Goal: Feedback & Contribution: Contribute content

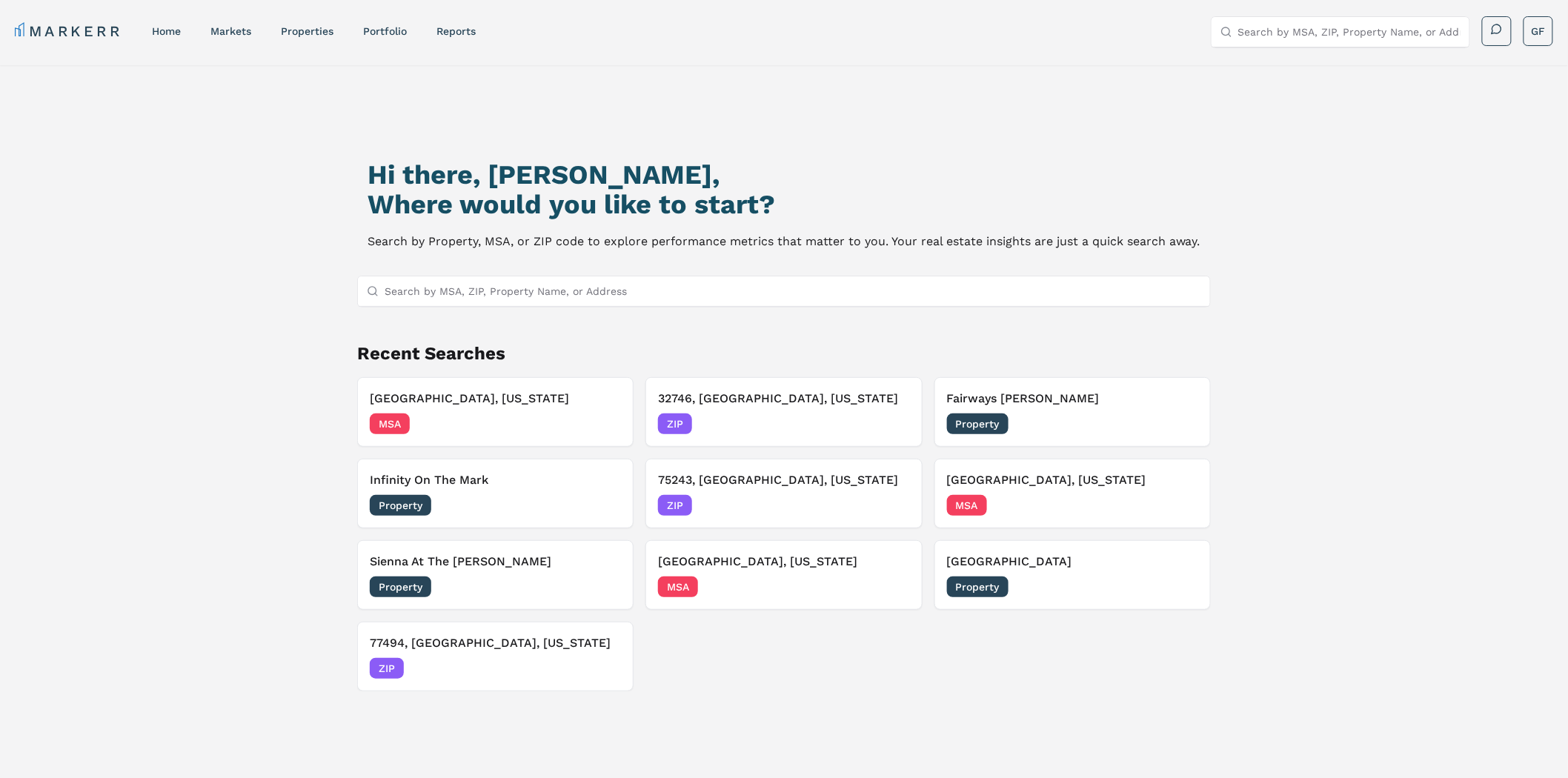
click at [271, 224] on div "Hi there, [PERSON_NAME], Where would you like to start? Search by Property, MSA…" at bounding box center [784, 478] width 1097 height 778
click at [472, 28] on link "reports" at bounding box center [456, 31] width 39 height 12
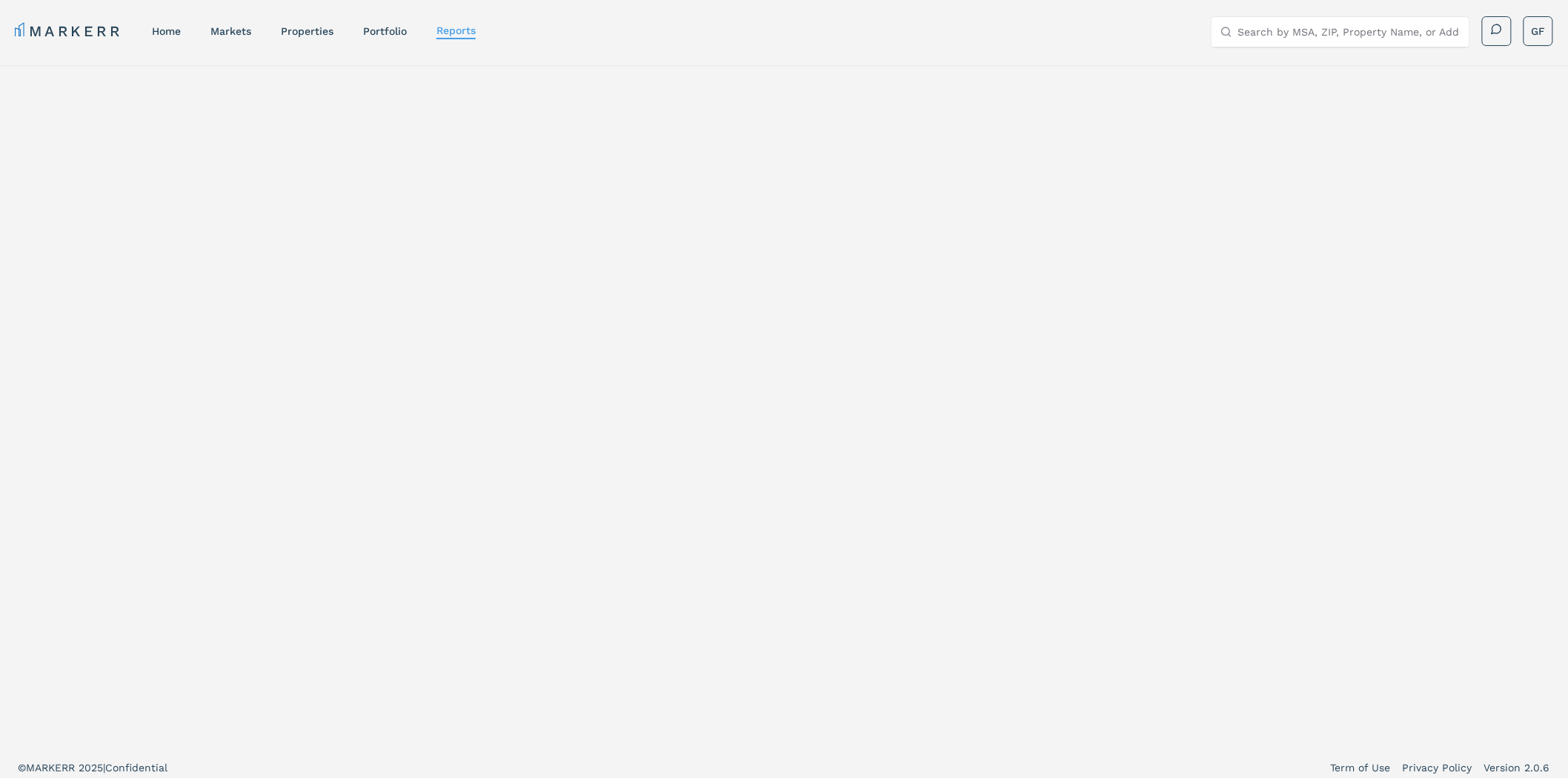
select select "-release_date"
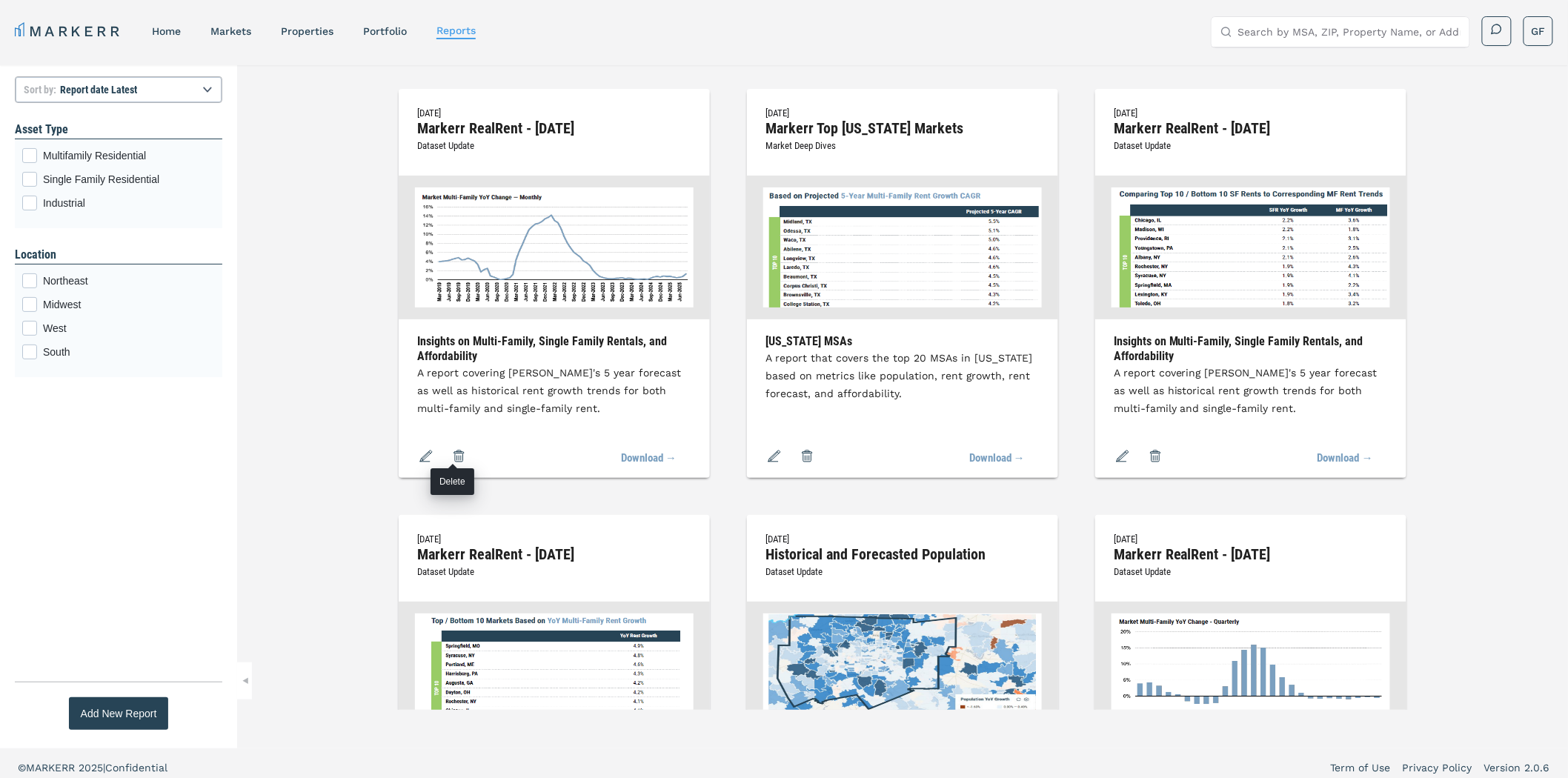
click at [456, 451] on icon "button" at bounding box center [459, 456] width 18 height 18
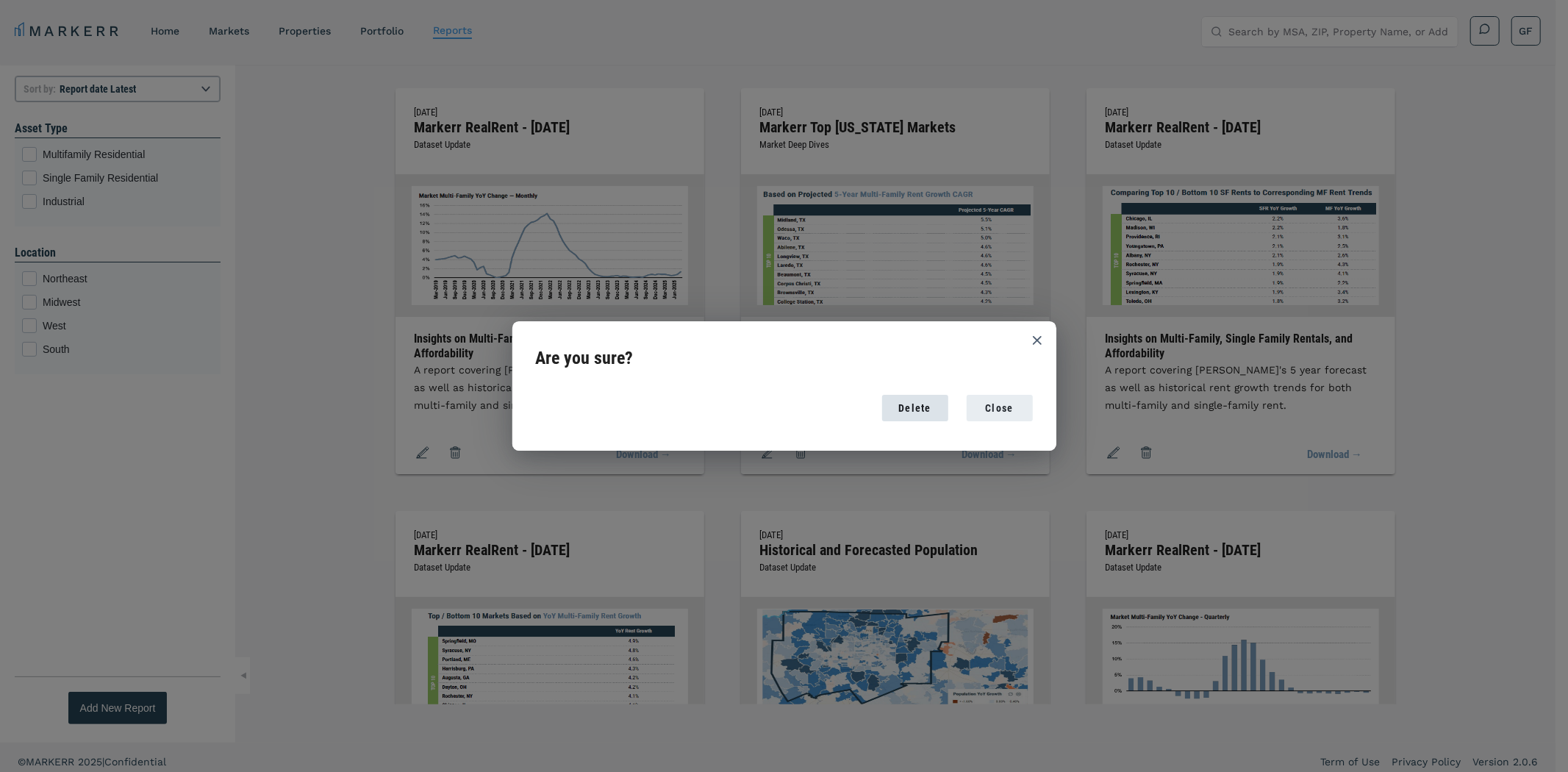
click at [938, 410] on button "Delete" at bounding box center [914, 408] width 66 height 26
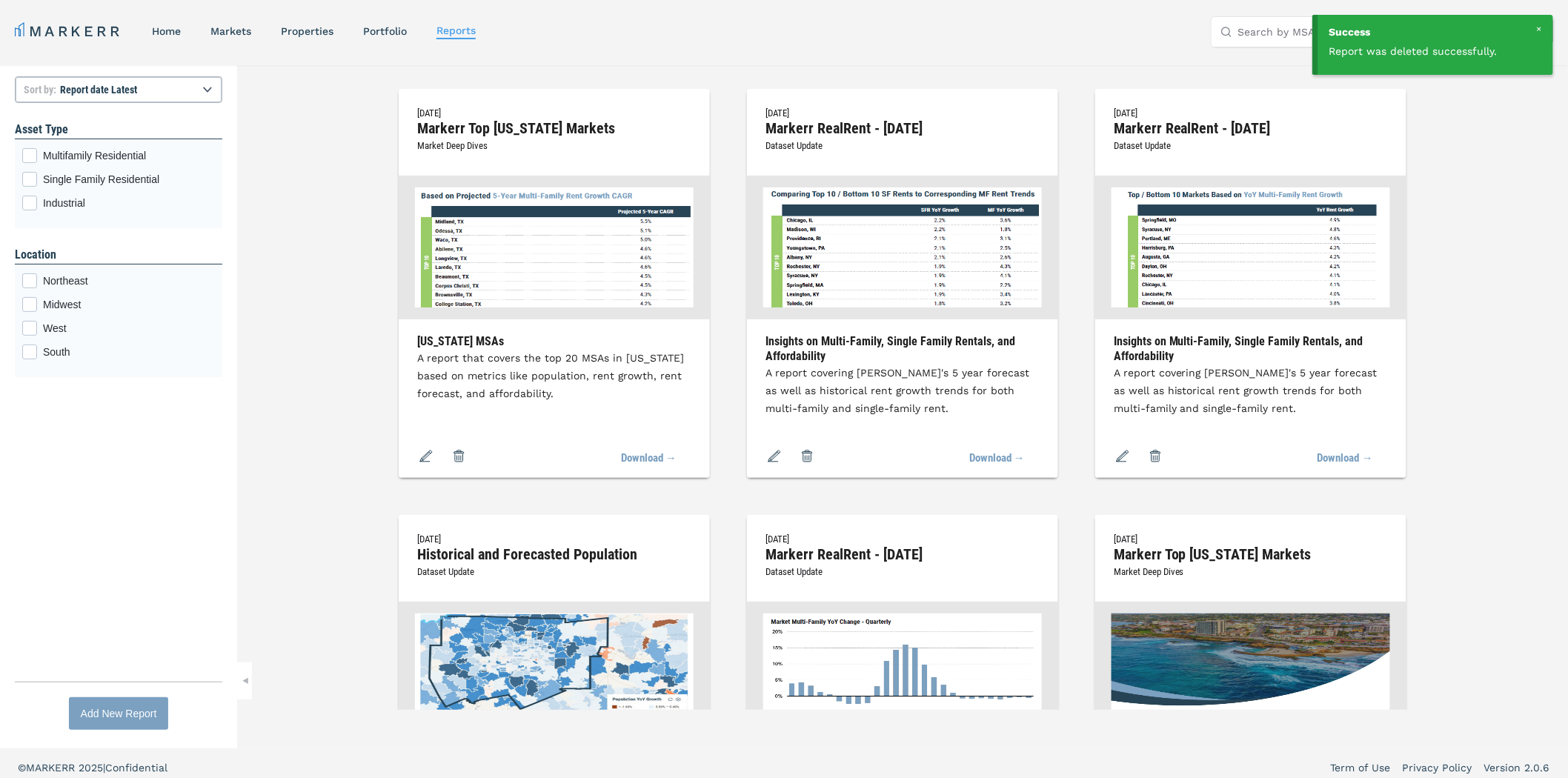
click at [122, 713] on div "Add New Report" at bounding box center [118, 714] width 76 height 15
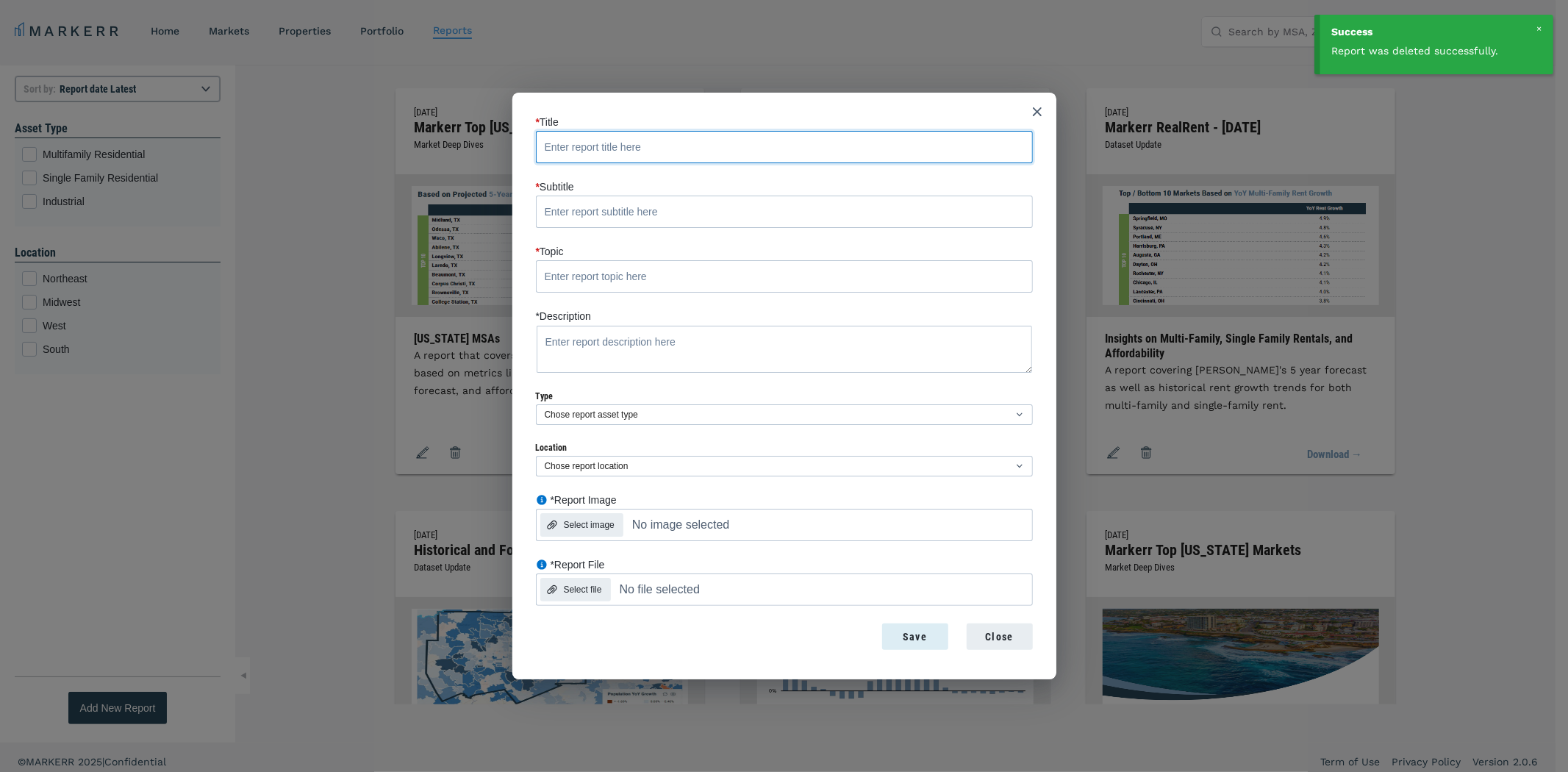
click at [625, 137] on input "* Title" at bounding box center [784, 147] width 497 height 33
paste input "Markerr RealRent - [DATE]"
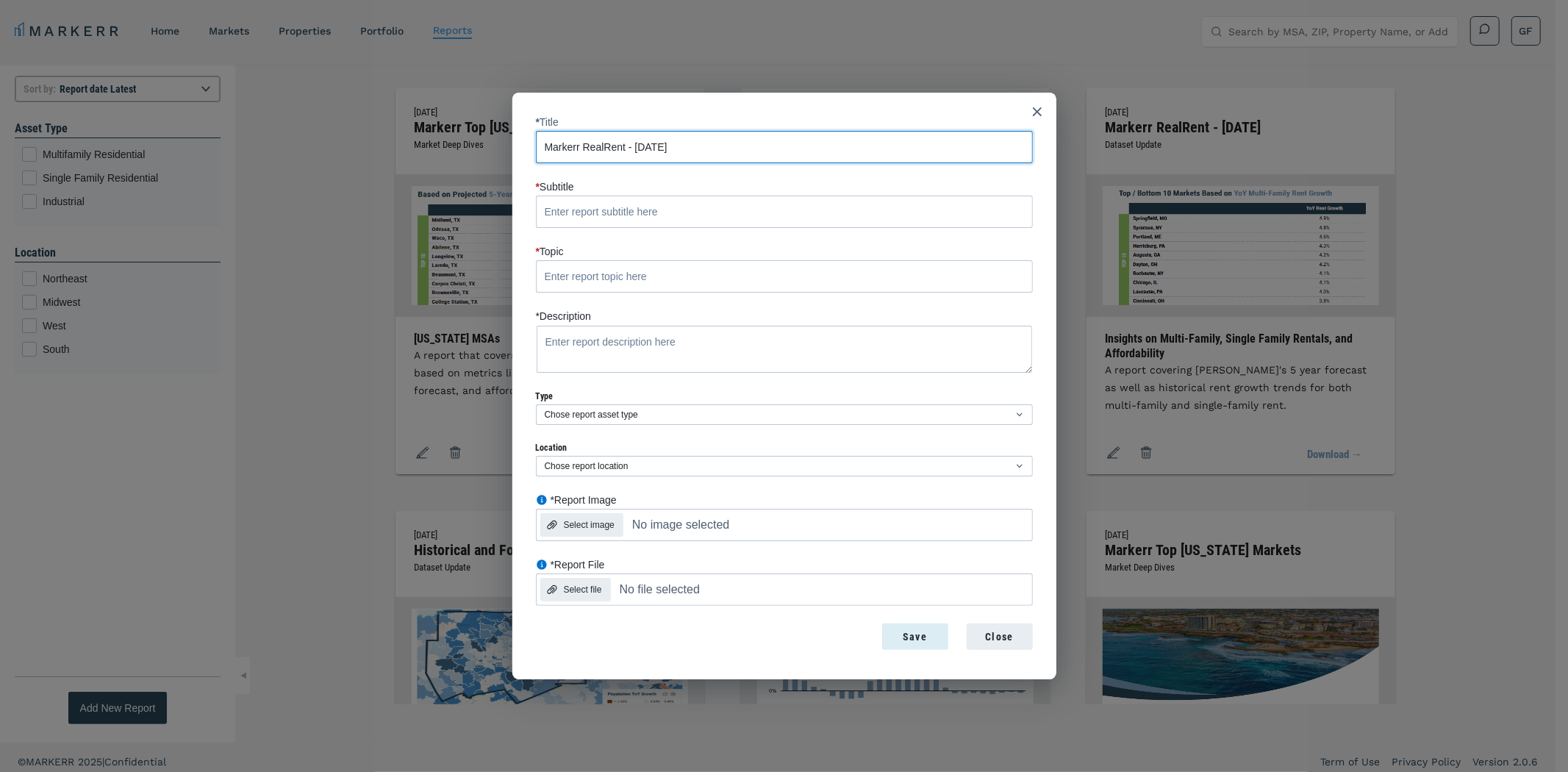
type input "Markerr RealRent - [DATE]"
click at [736, 204] on input "* Subtitle" at bounding box center [784, 212] width 497 height 33
paste input "Dataset Update"
type input "Dataset Update"
click at [612, 274] on input "* Topic" at bounding box center [784, 276] width 497 height 33
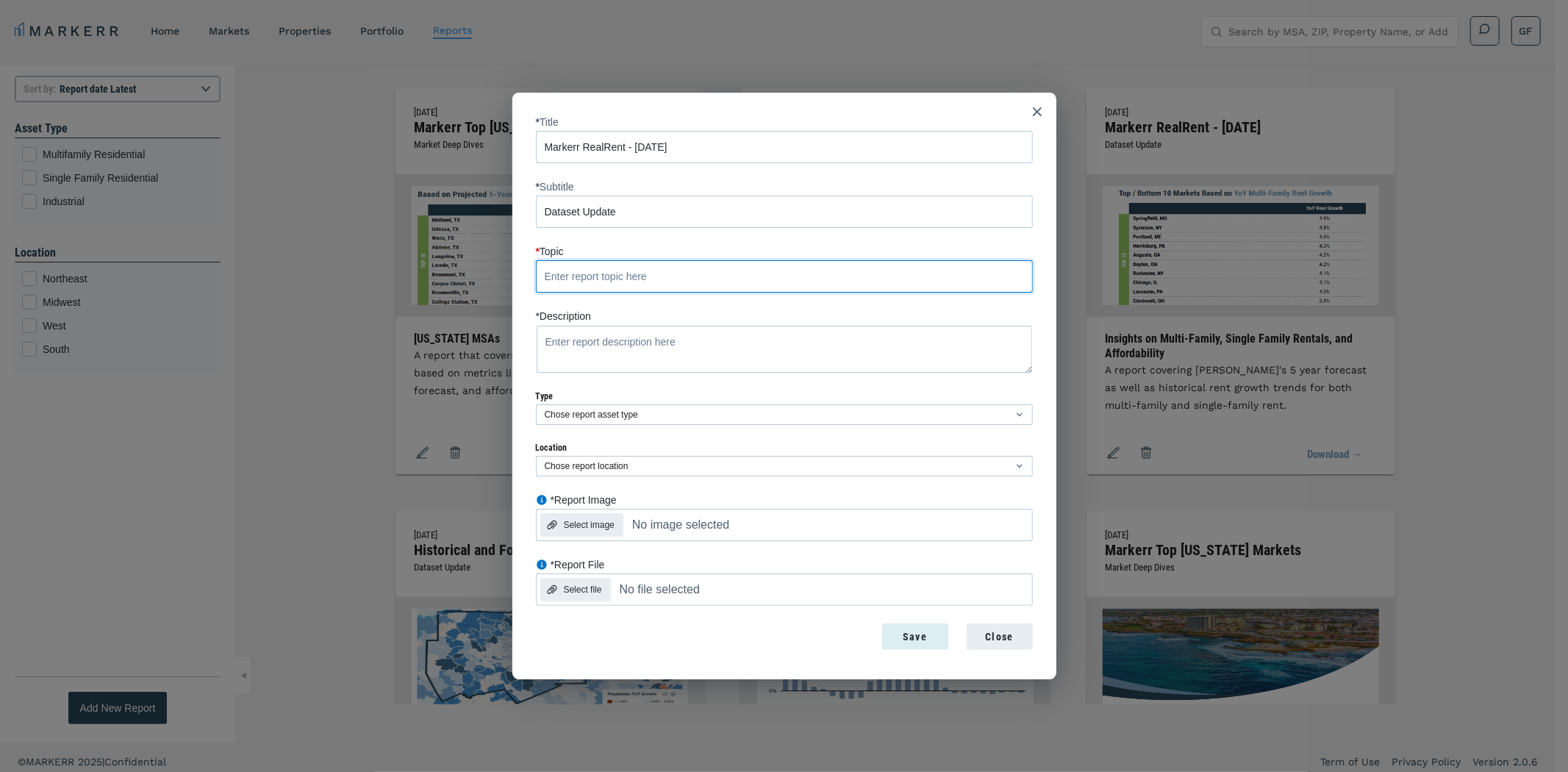
click at [602, 263] on input "* Topic" at bounding box center [784, 276] width 497 height 33
paste input "Insights on Multi-Family, Single Family Rentals, and Affordability"
type input "Insights on Multi-Family, Single Family Rentals, and Affordability"
click at [685, 344] on textarea "*Description" at bounding box center [784, 349] width 497 height 49
paste textarea "A report covering [PERSON_NAME]'s 5 year forecast as well as historical rent gr…"
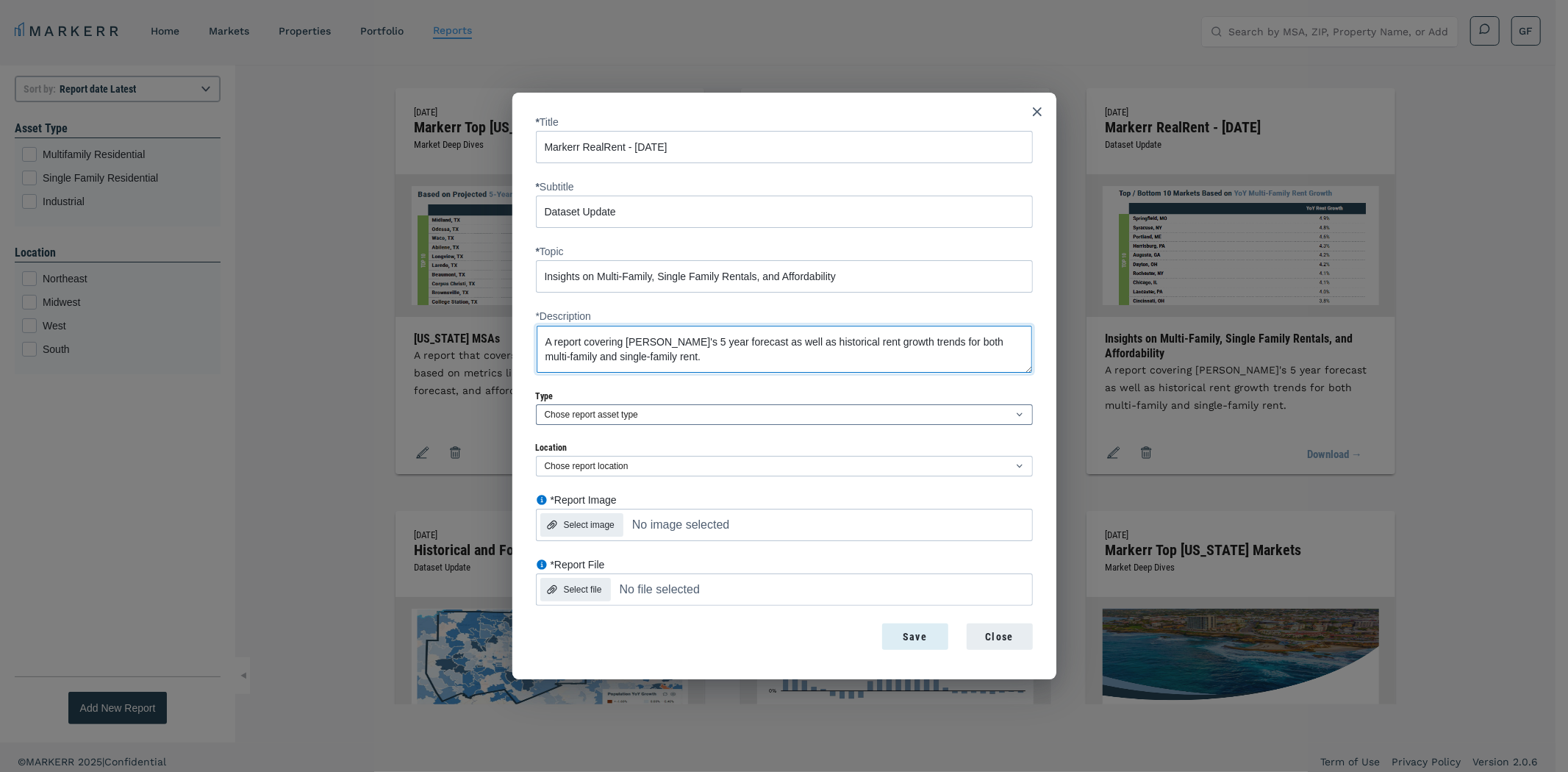
type textarea "A report covering [PERSON_NAME]'s 5 year forecast as well as historical rent gr…"
click at [1017, 413] on select "Chose report asset type Multifamily Residential Single Family Residential Indus…" at bounding box center [784, 415] width 497 height 21
select select "multifamily"
click at [536, 405] on select "Chose report asset type Multifamily Residential Single Family Residential Indus…" at bounding box center [784, 415] width 497 height 21
click at [581, 449] on span "Location" at bounding box center [784, 448] width 497 height 10
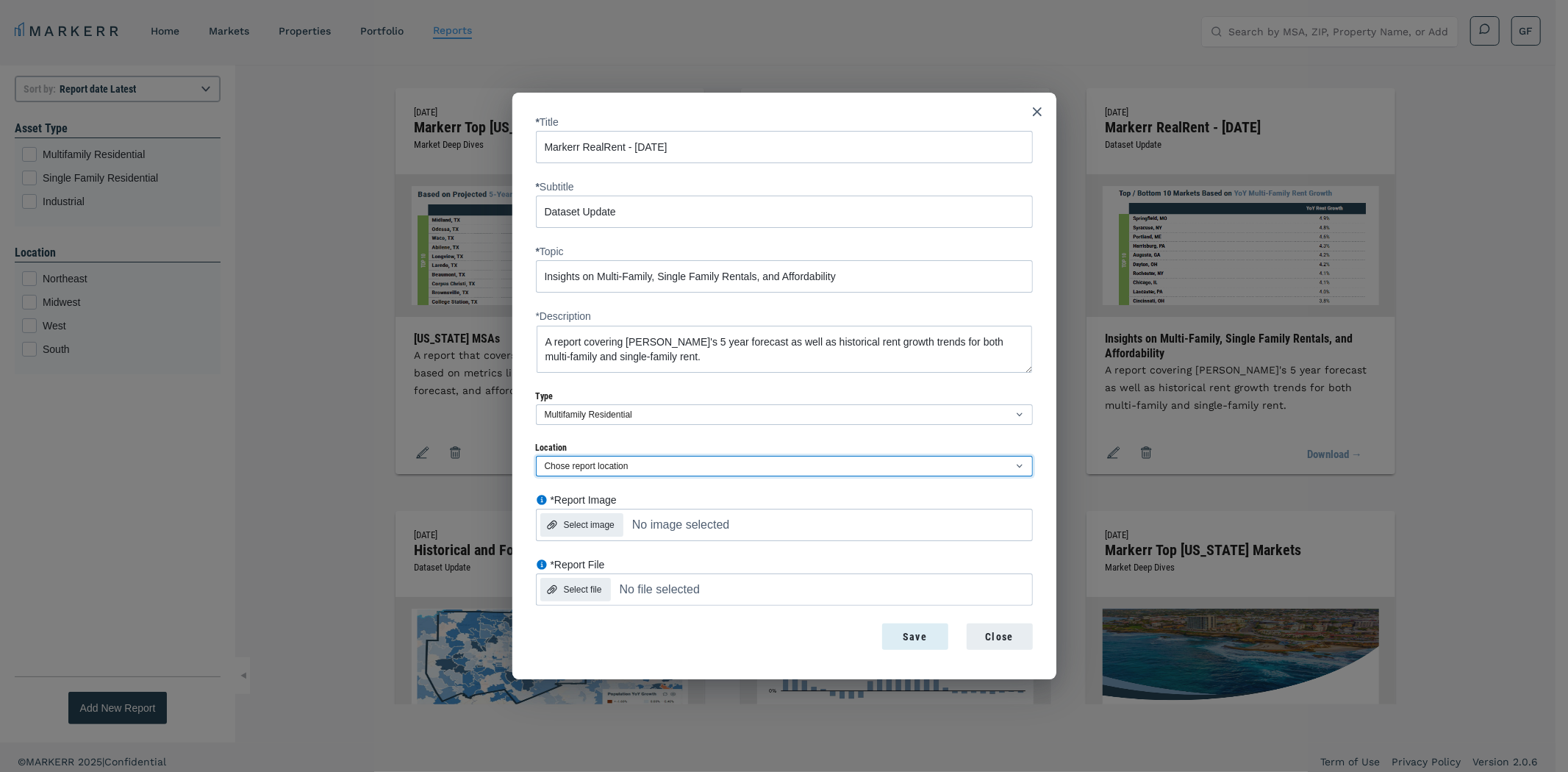
click at [581, 456] on select "Chose report location [GEOGRAPHIC_DATA]" at bounding box center [784, 466] width 497 height 21
click at [569, 465] on select "Chose report location [GEOGRAPHIC_DATA]" at bounding box center [784, 466] width 497 height 21
select select "south"
click at [536, 456] on select "Chose report location [GEOGRAPHIC_DATA]" at bounding box center [784, 466] width 497 height 21
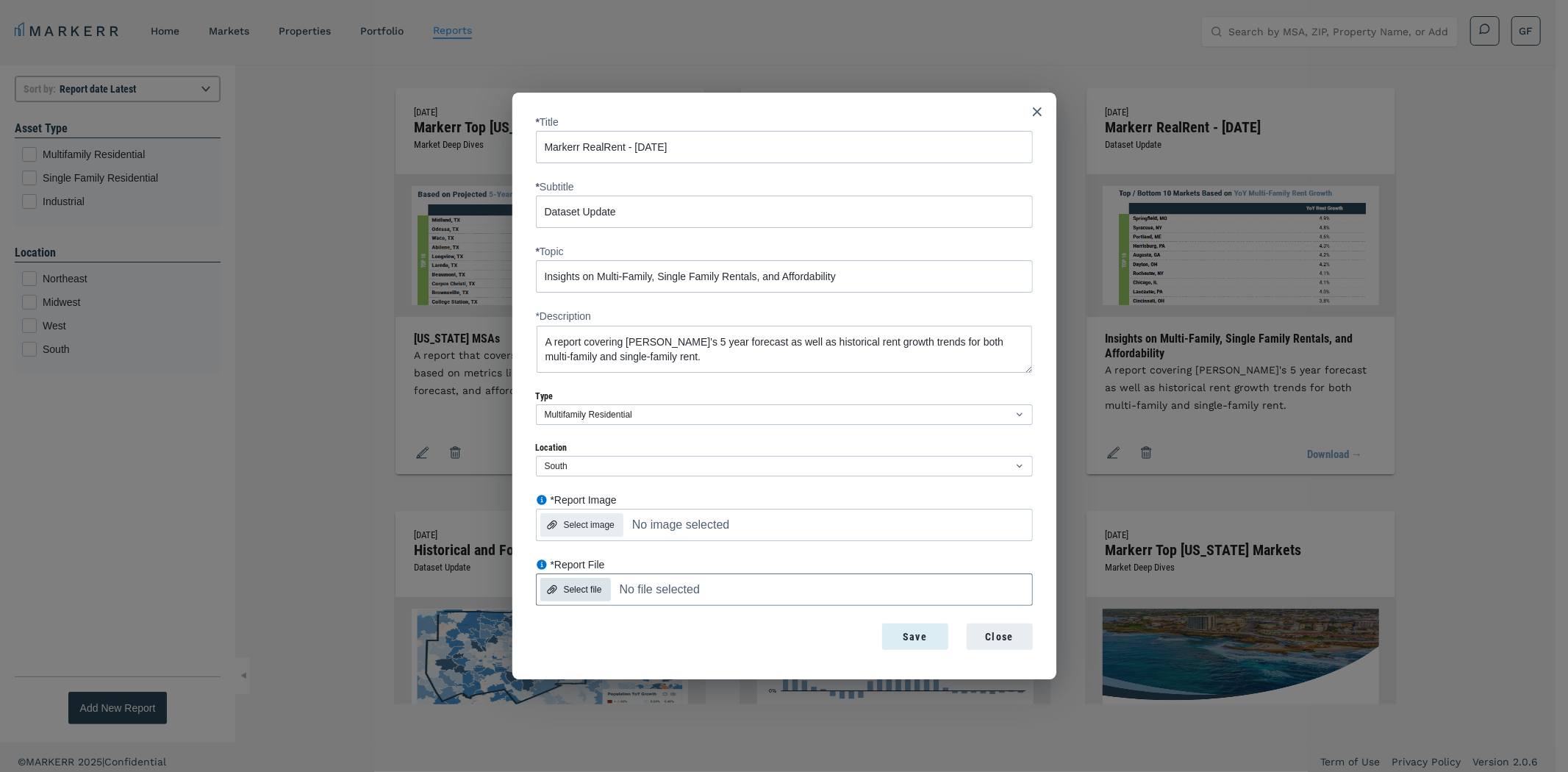
click at [575, 584] on div "Select file" at bounding box center [583, 589] width 38 height 14
click at [575, 559] on input "*Report File Select file No file selected" at bounding box center [647, 559] width 223 height 0
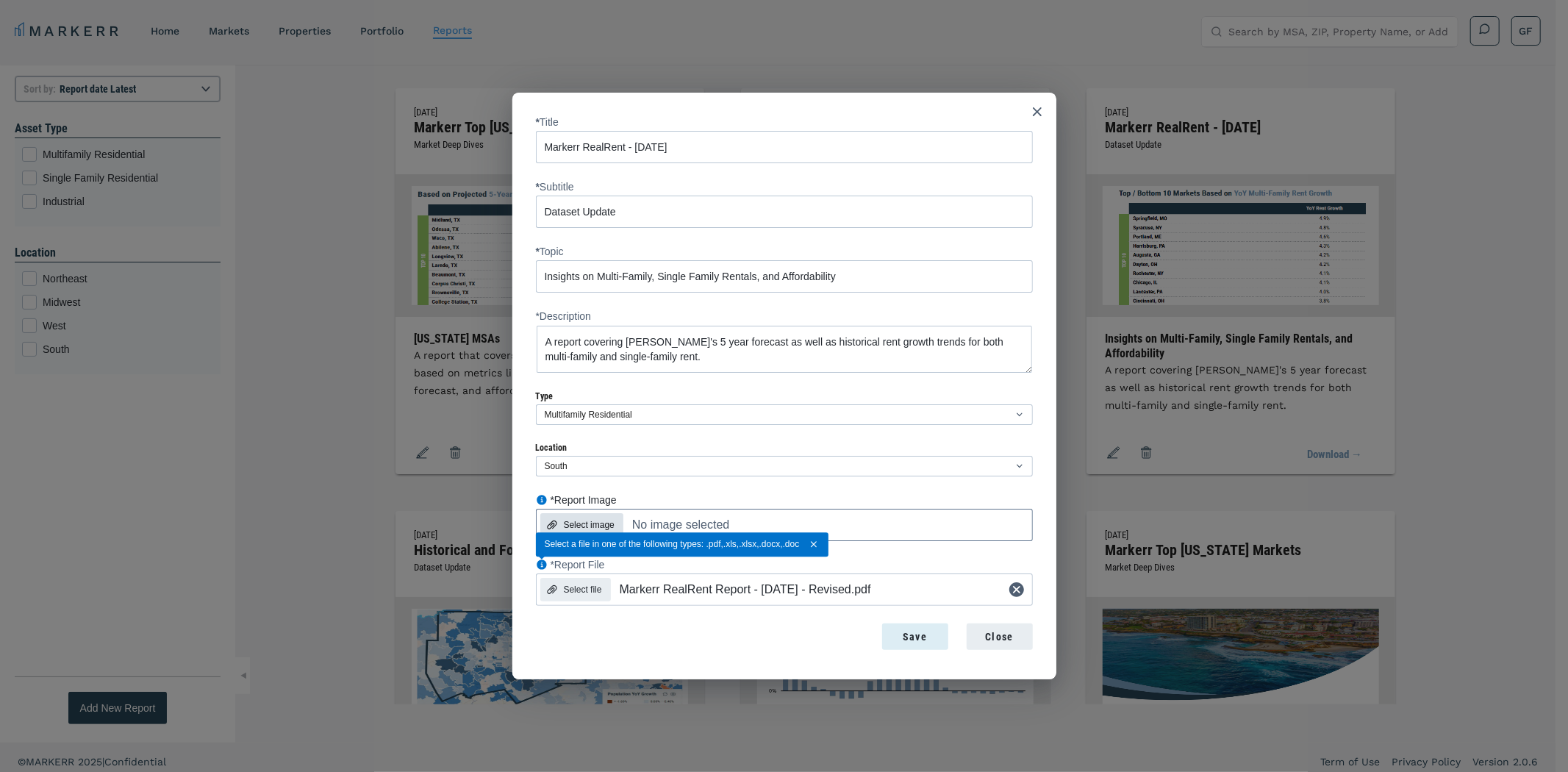
click at [591, 519] on div "Select image" at bounding box center [590, 525] width 51 height 14
click at [591, 494] on input "*Report Image Select image No image selected" at bounding box center [647, 494] width 223 height 0
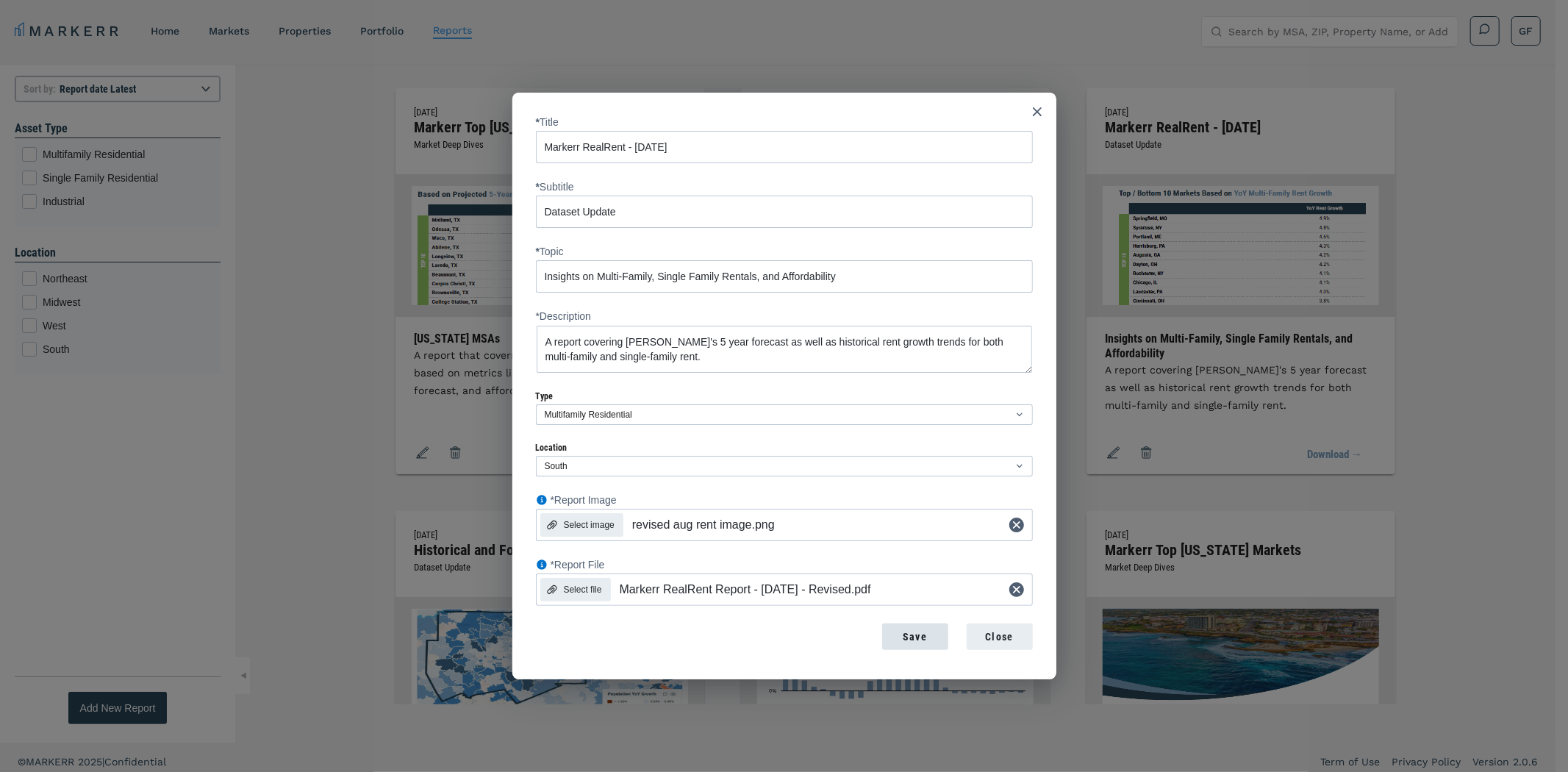
click at [927, 637] on div "Save" at bounding box center [914, 637] width 42 height 15
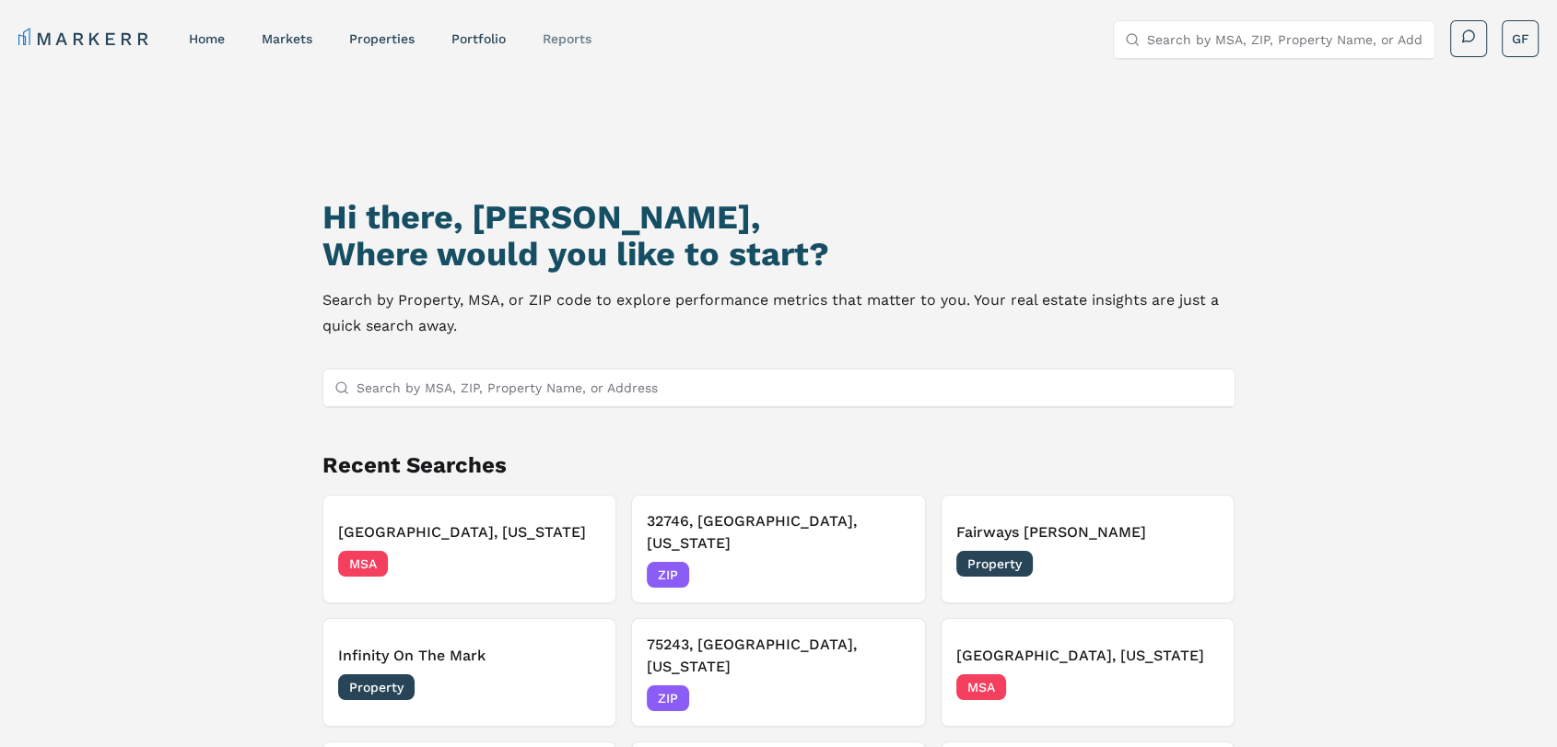
click at [562, 39] on link "reports" at bounding box center [567, 38] width 49 height 15
select select "-release_date"
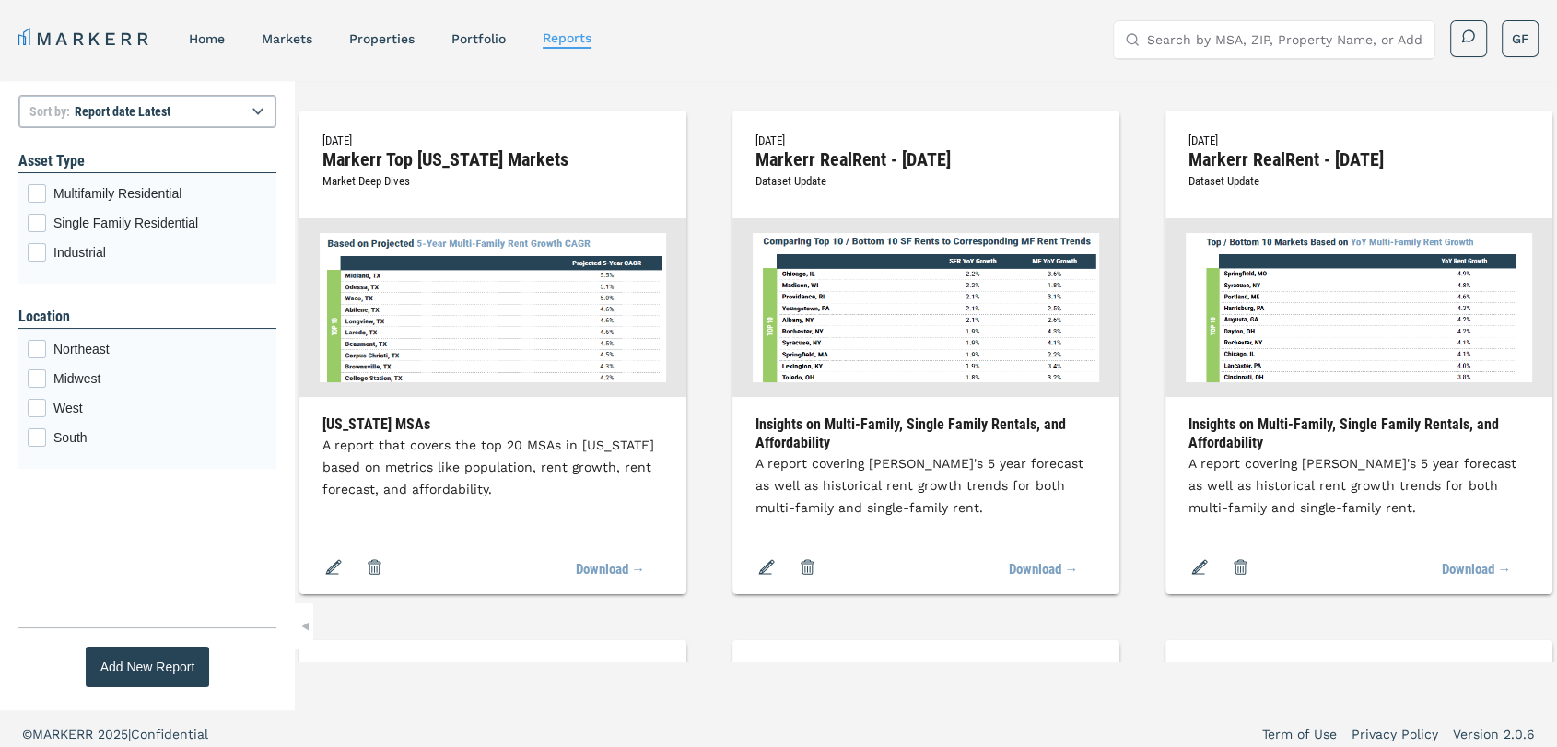
click at [1096, 152] on h2 "Markerr RealRent - [DATE]" at bounding box center [925, 159] width 341 height 17
copy h2 "Markerr RealRent - [DATE]"
click at [826, 179] on span "Dataset Update" at bounding box center [790, 181] width 71 height 14
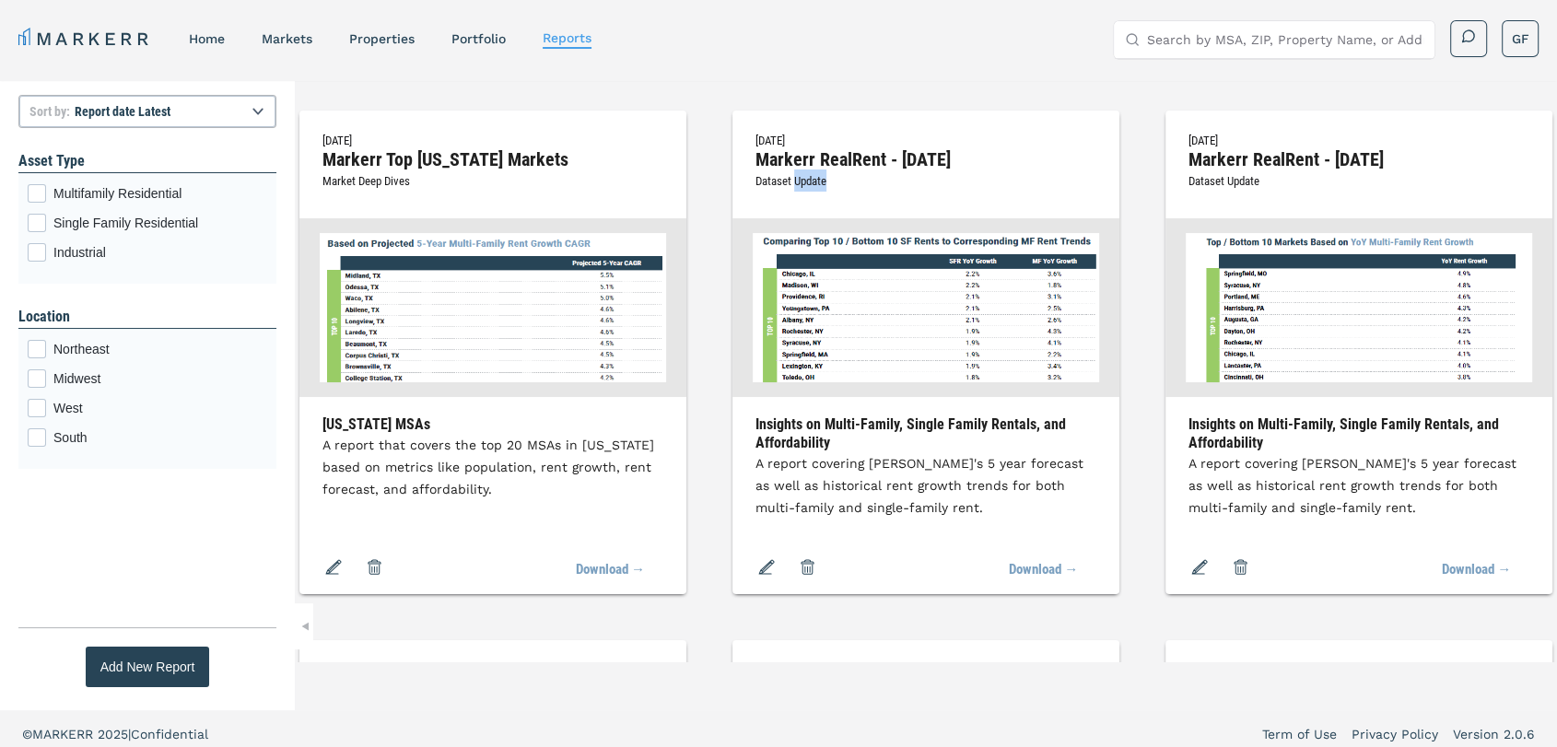
click at [826, 179] on span "Dataset Update" at bounding box center [790, 181] width 71 height 14
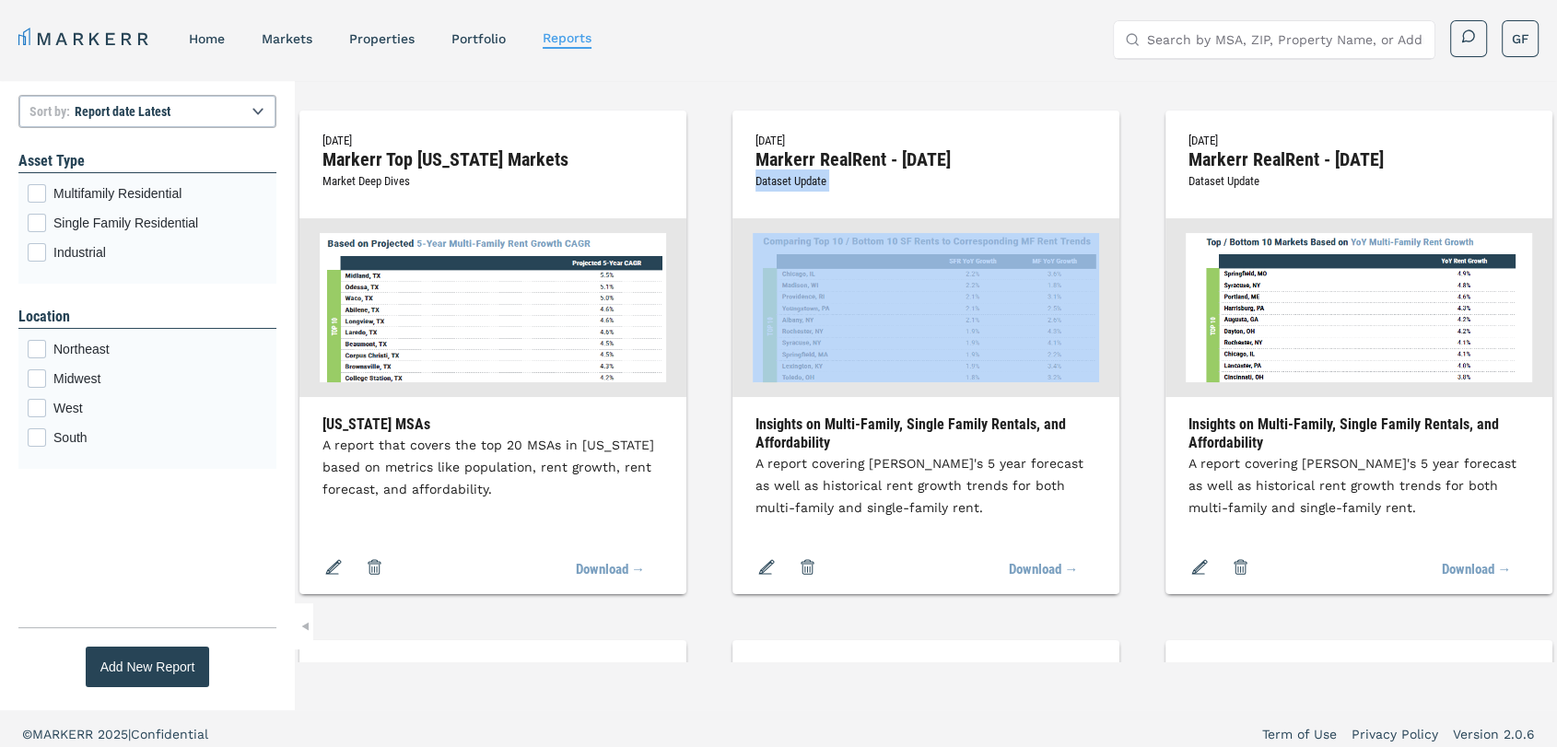
click at [826, 179] on span "Dataset Update" at bounding box center [790, 181] width 71 height 14
copy span "Dataset Update"
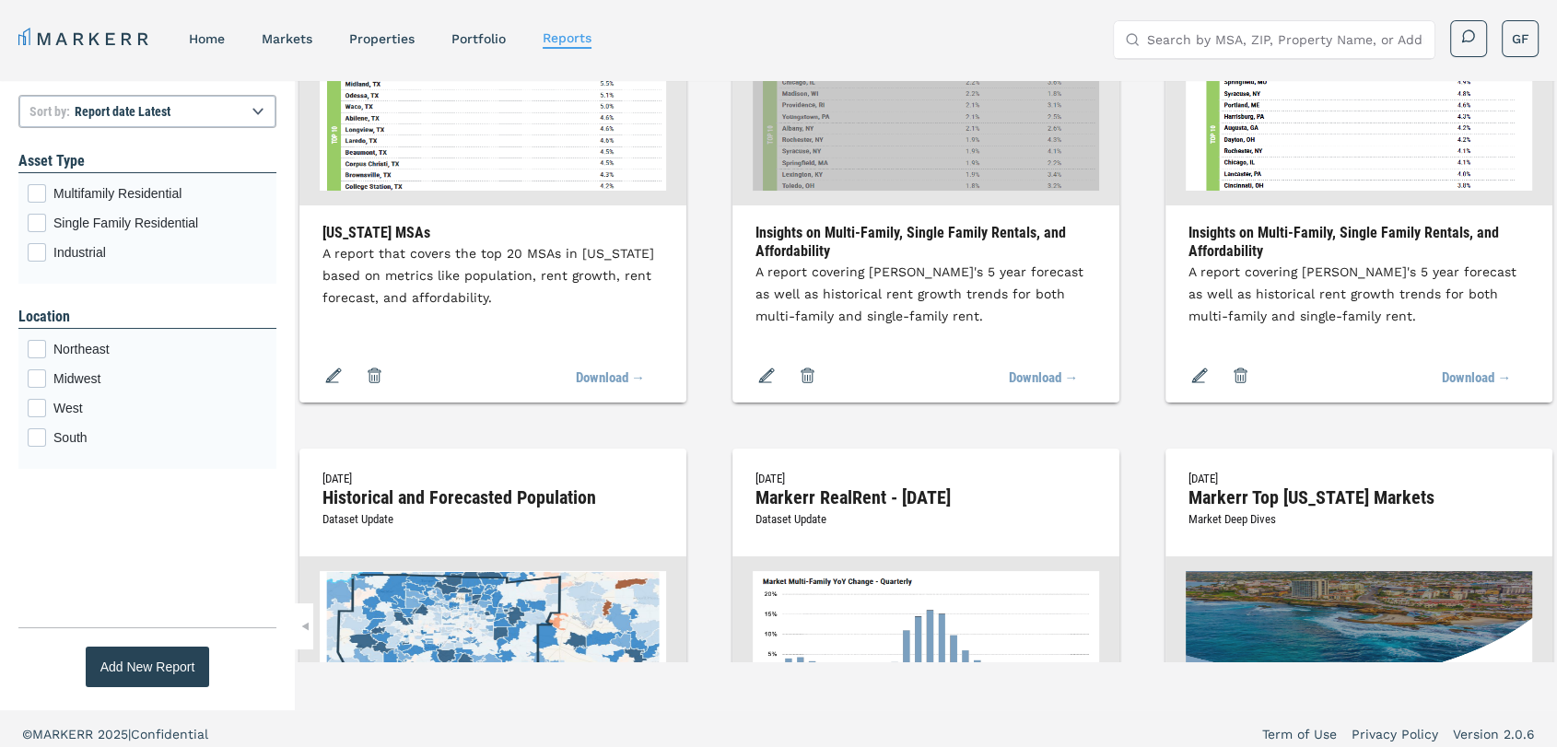
scroll to position [204, 0]
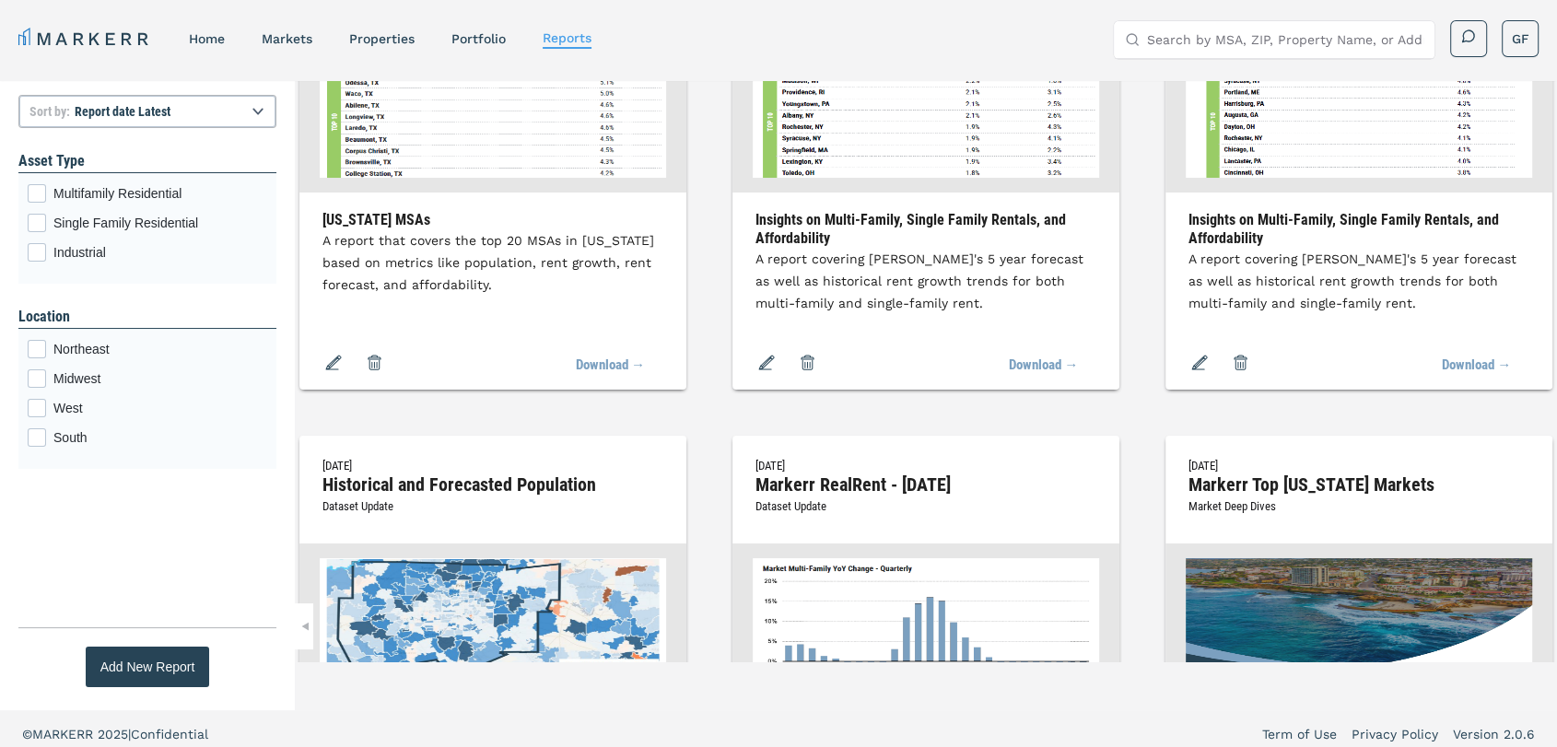
click at [1013, 223] on h3 "Insights on Multi-Family, Single Family Rentals, and Affordability" at bounding box center [925, 229] width 341 height 37
copy h3 "Insights on Multi-Family, Single Family Rentals, and Affordability"
click at [1078, 298] on span "A report covering [PERSON_NAME]'s 5 year forecast as well as historical rent gr…" at bounding box center [919, 280] width 328 height 59
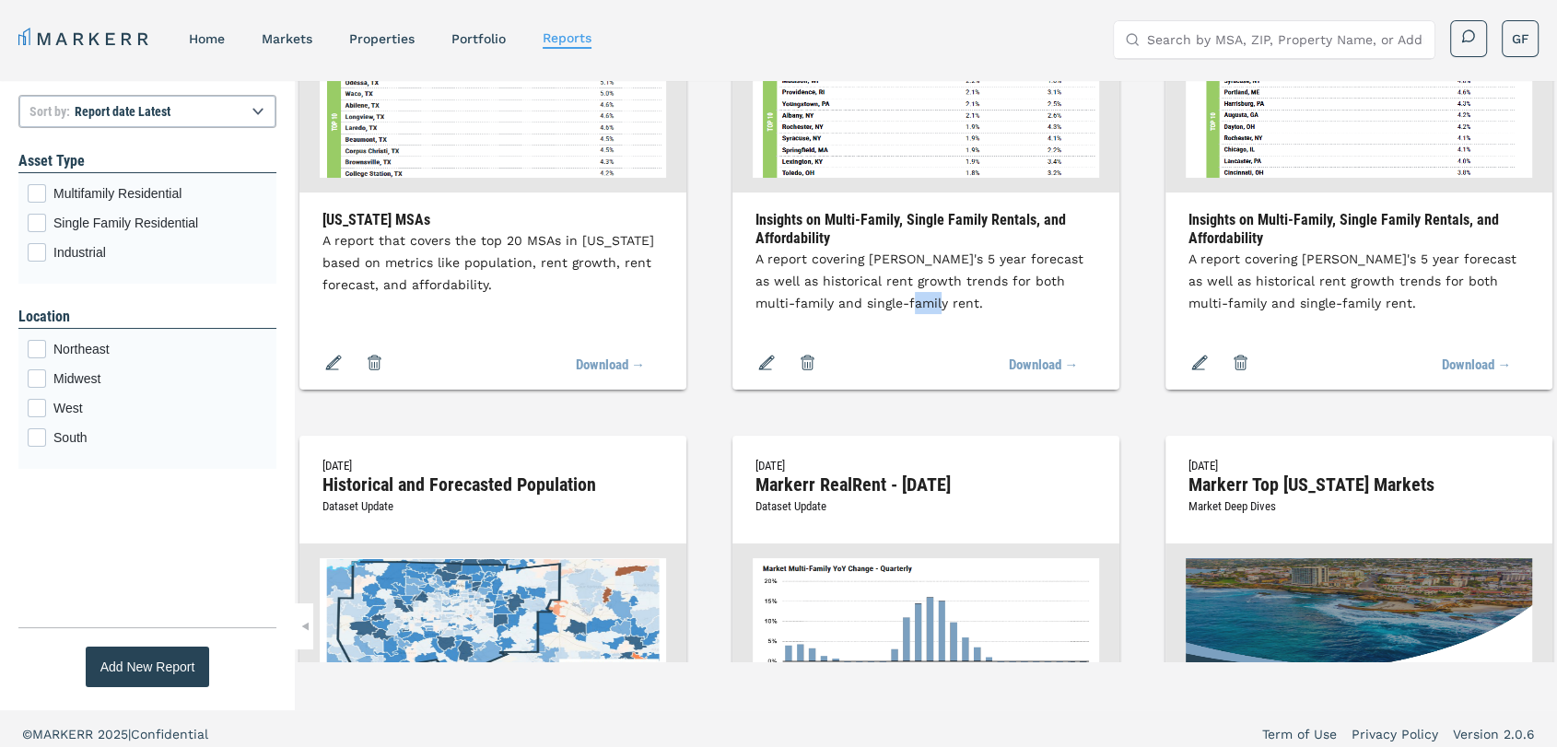
click at [1078, 298] on span "A report covering [PERSON_NAME]'s 5 year forecast as well as historical rent gr…" at bounding box center [919, 280] width 328 height 59
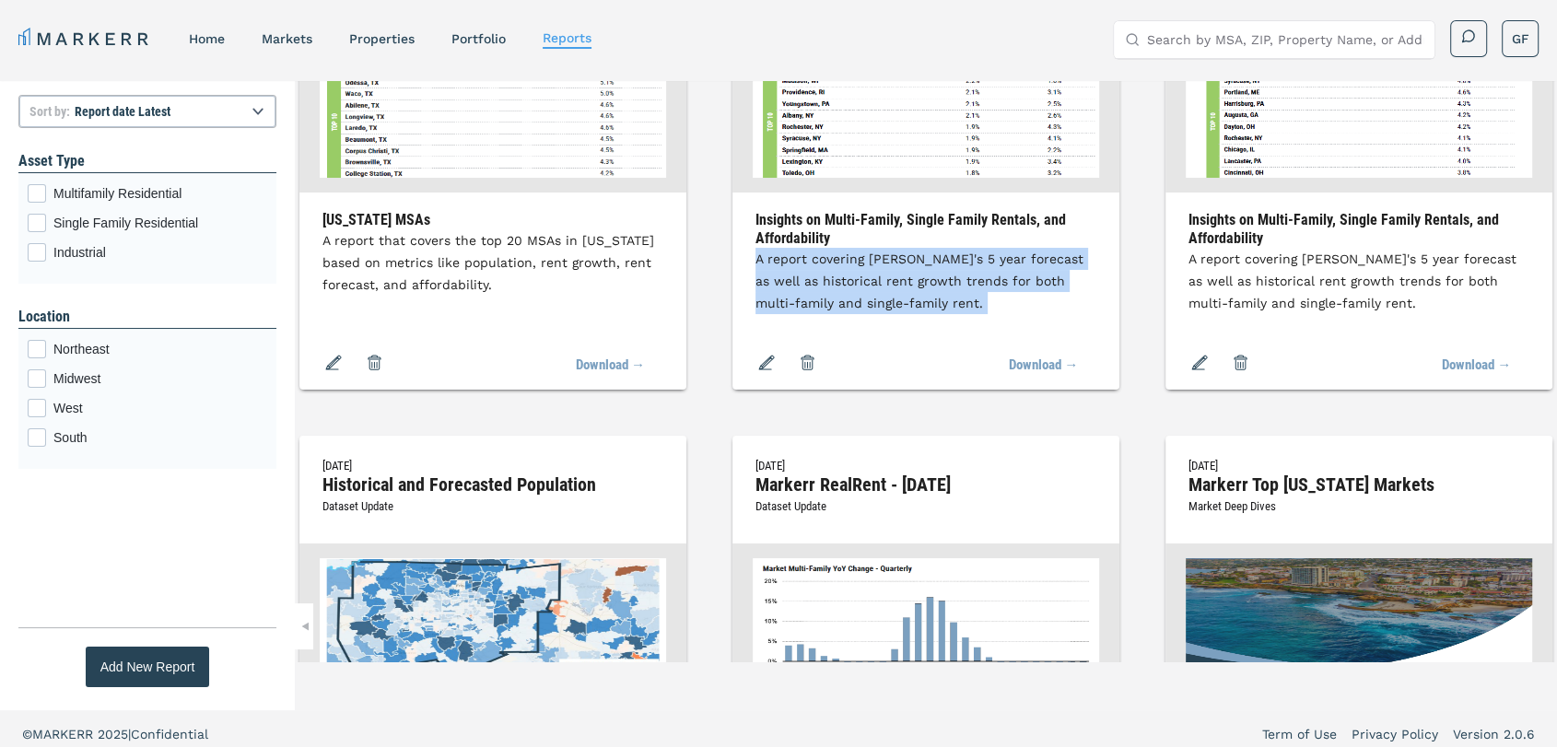
click at [1078, 298] on span "A report covering [PERSON_NAME]'s 5 year forecast as well as historical rent gr…" at bounding box center [919, 280] width 328 height 59
copy div "A report covering [PERSON_NAME]'s 5 year forecast as well as historical rent gr…"
